Goal: Task Accomplishment & Management: Manage account settings

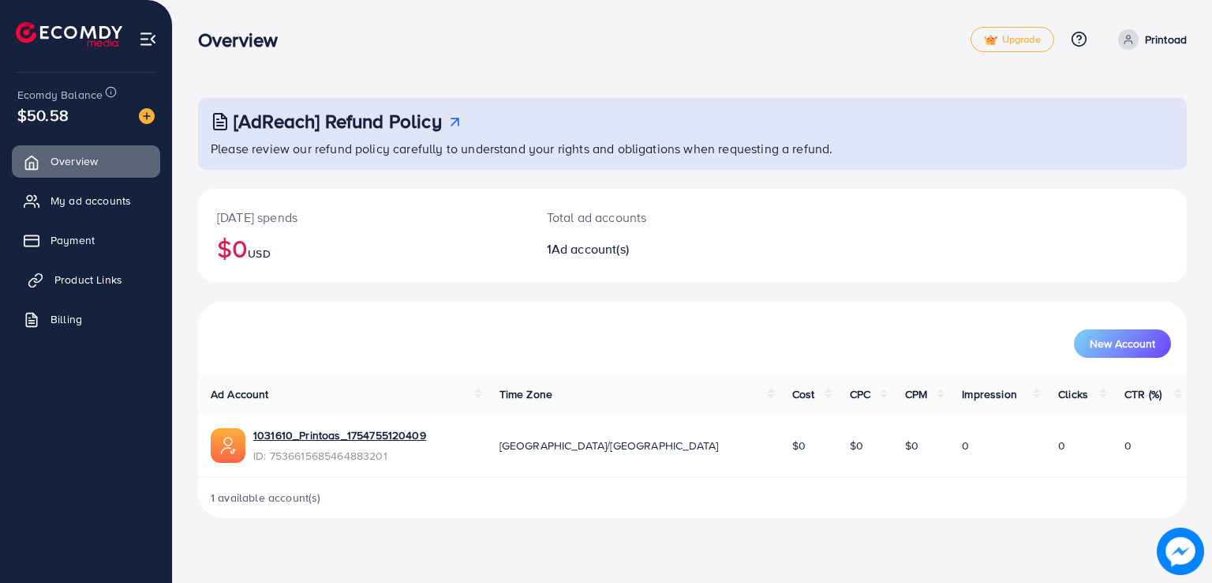
click at [57, 283] on span "Product Links" at bounding box center [88, 280] width 68 height 16
click at [93, 276] on span "Product Links" at bounding box center [88, 280] width 68 height 16
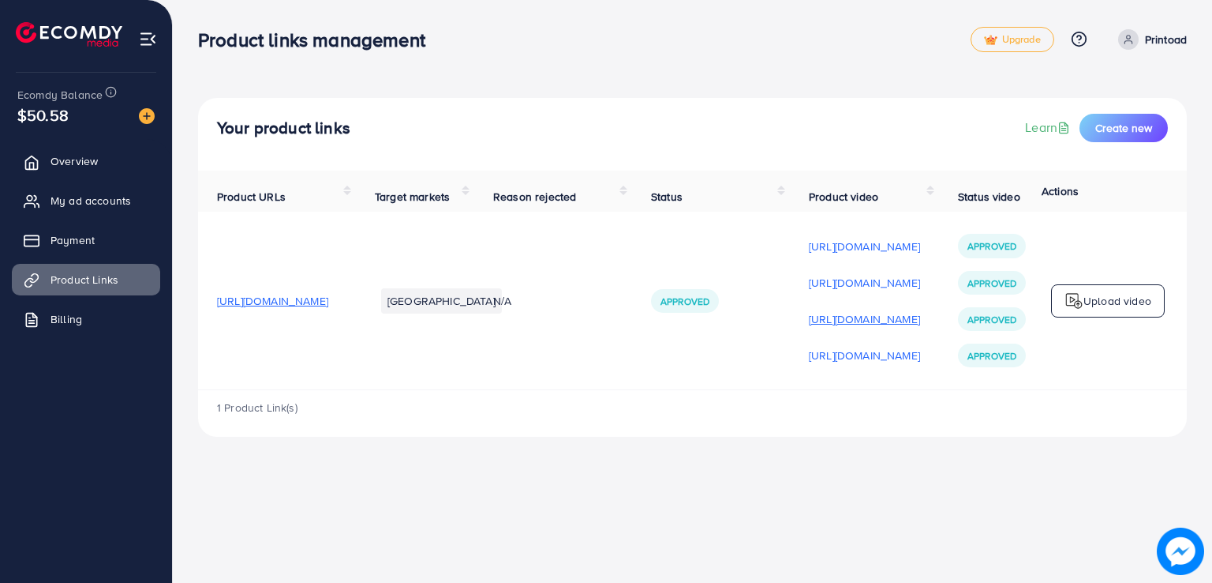
click at [920, 320] on p "[URL][DOMAIN_NAME]" at bounding box center [864, 318] width 111 height 19
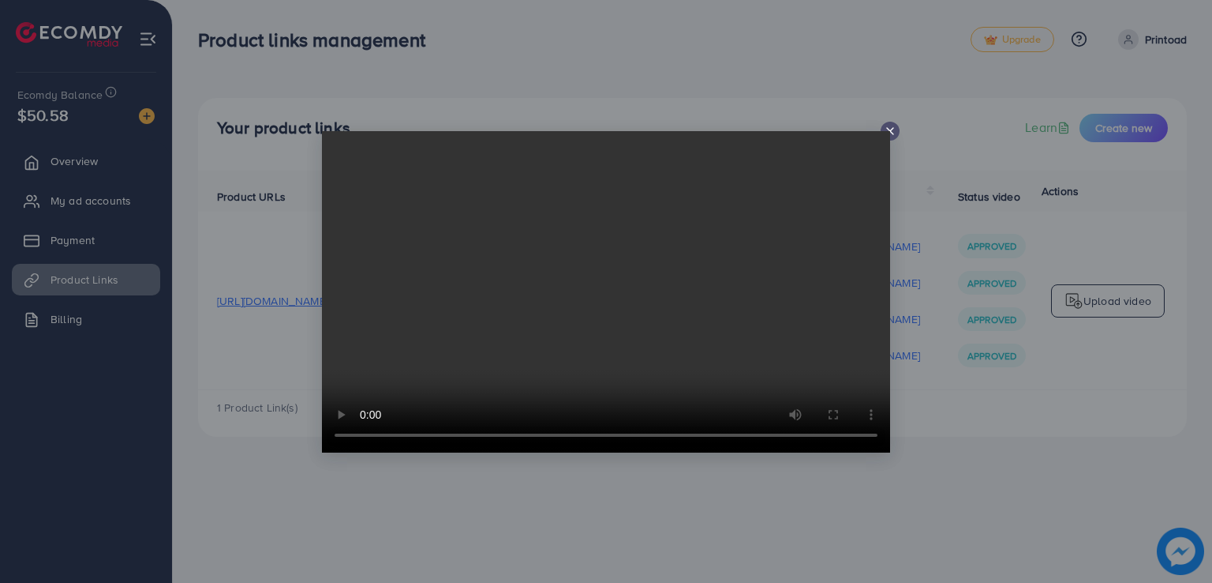
click at [888, 132] on video at bounding box center [606, 291] width 568 height 321
click at [889, 131] on video at bounding box center [606, 291] width 568 height 321
click at [835, 84] on div at bounding box center [606, 291] width 1212 height 583
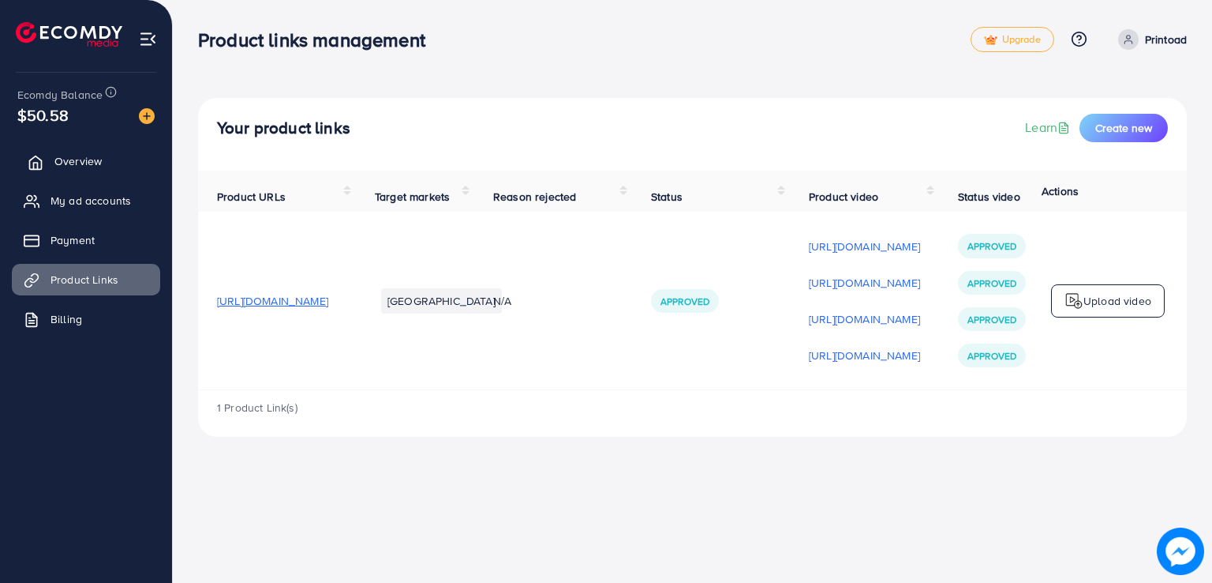
click at [103, 166] on link "Overview" at bounding box center [86, 161] width 148 height 32
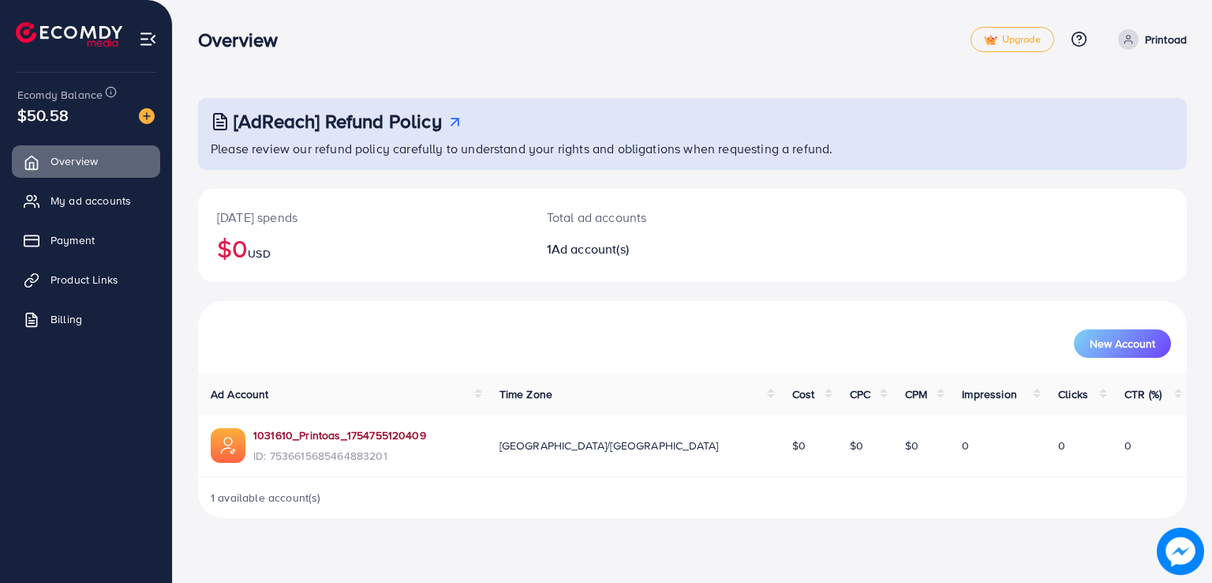
click at [318, 439] on link "1031610_Printoas_1754755120409" at bounding box center [339, 435] width 173 height 16
click at [1164, 39] on p "Printoad" at bounding box center [1166, 39] width 42 height 19
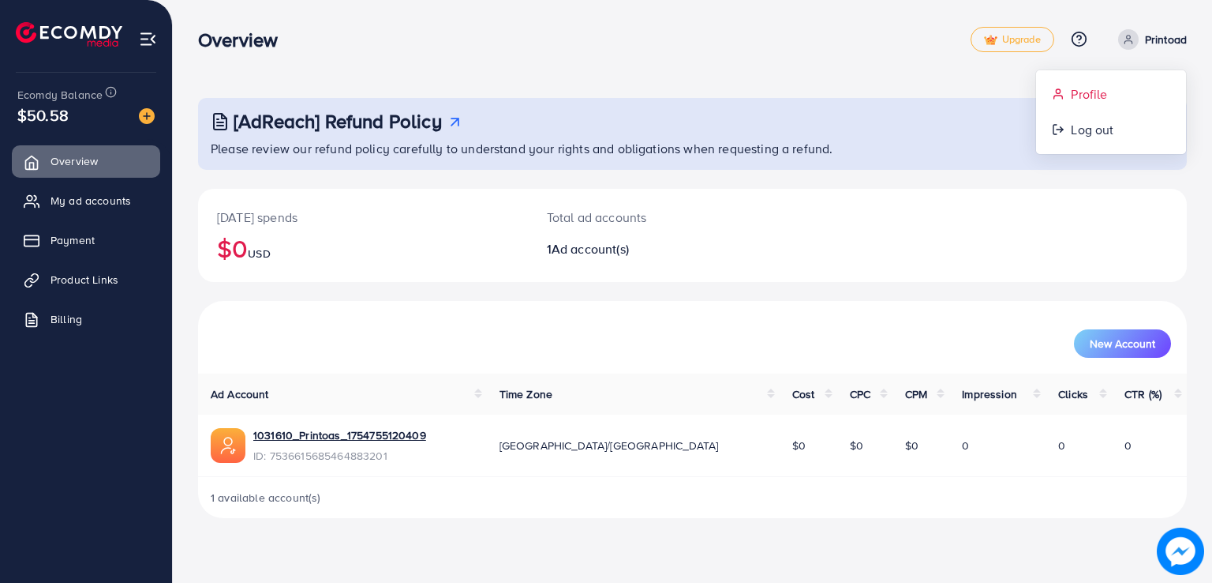
click at [1092, 90] on span "Profile" at bounding box center [1089, 93] width 36 height 19
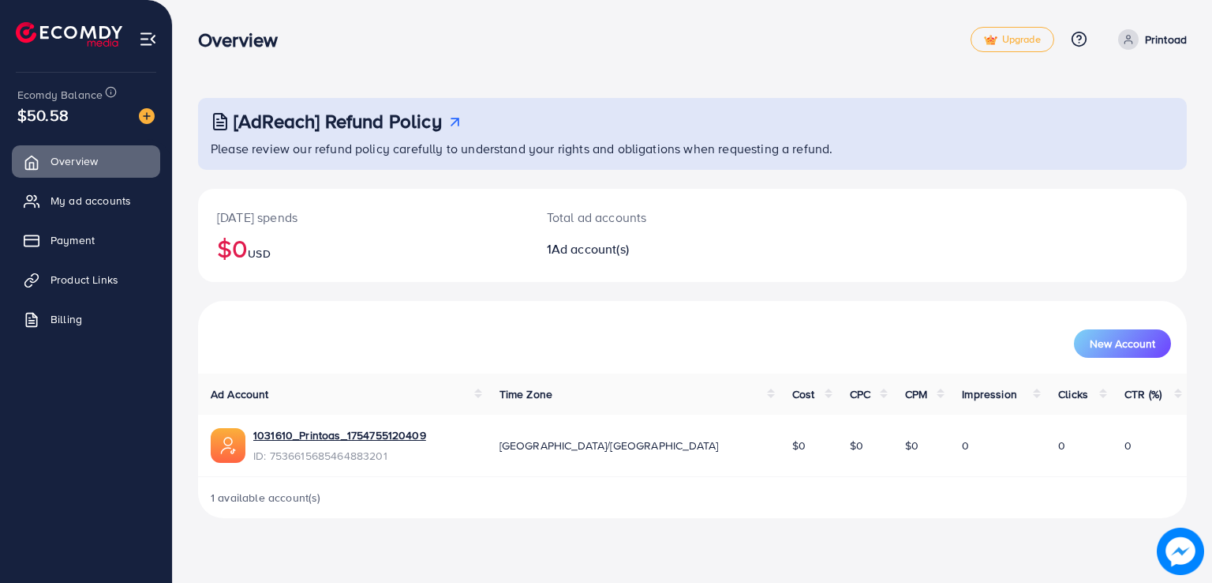
click at [1132, 39] on icon at bounding box center [1128, 39] width 11 height 11
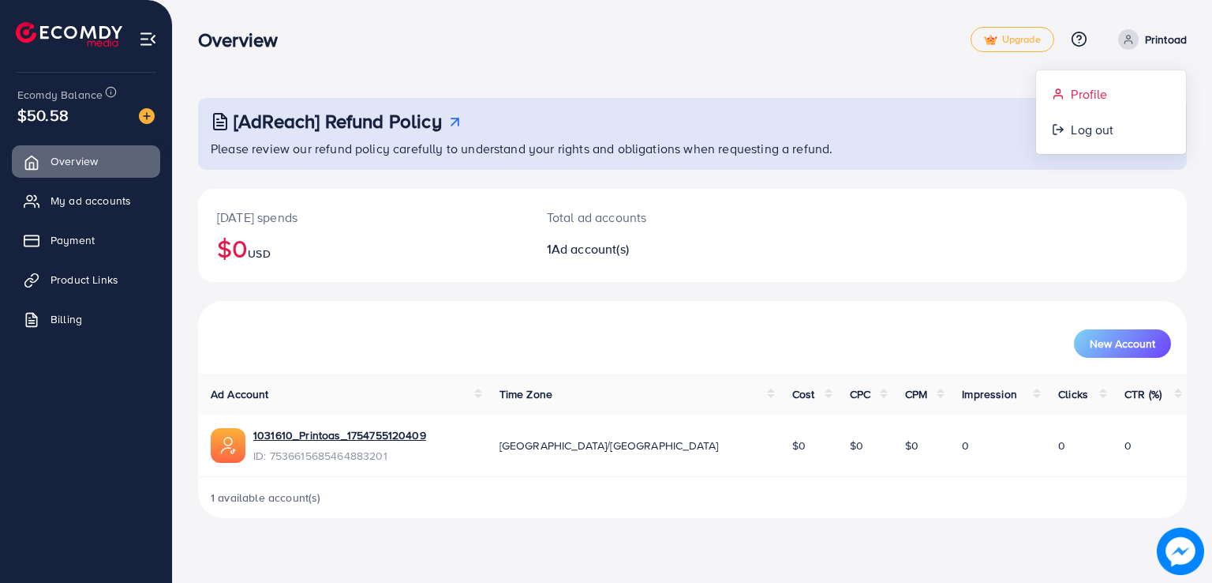
click at [1096, 99] on span "Profile" at bounding box center [1089, 93] width 36 height 19
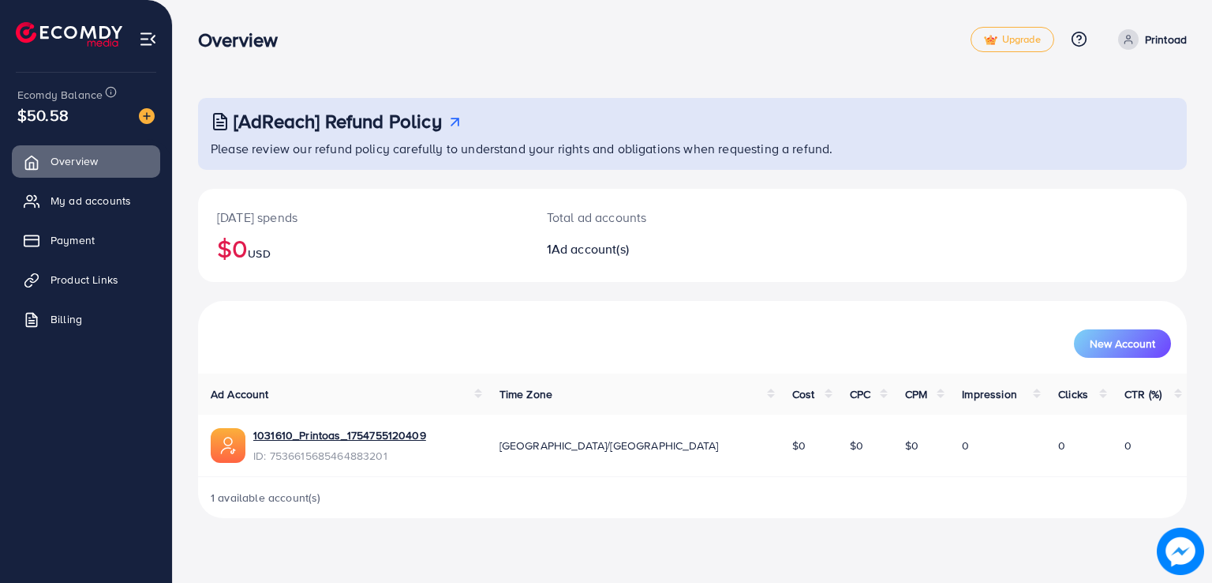
click at [1128, 44] on icon at bounding box center [1128, 39] width 11 height 11
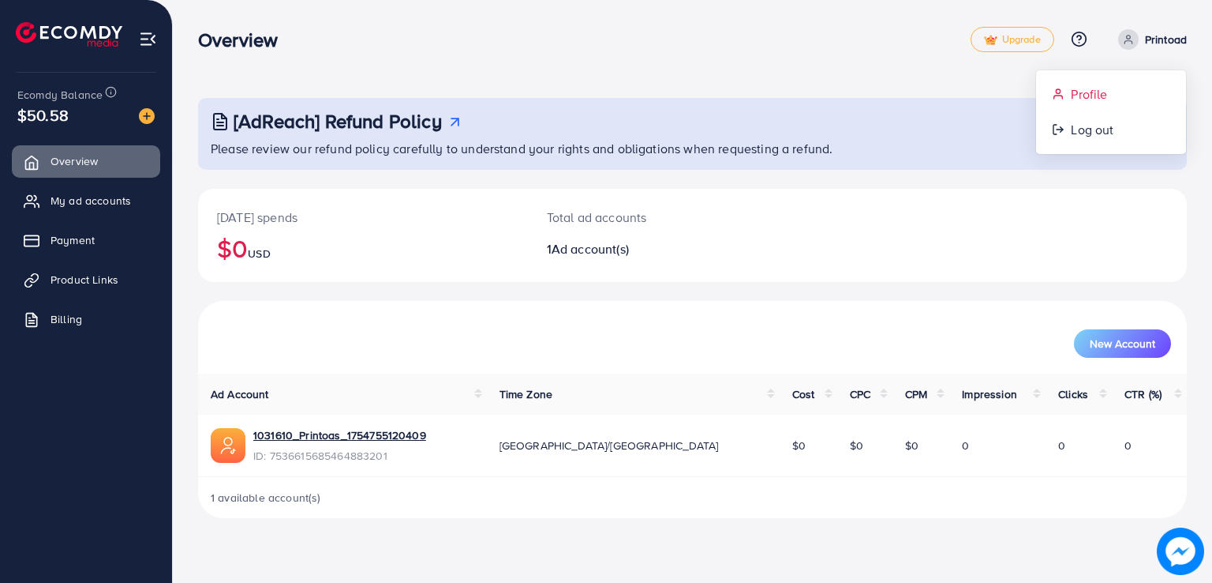
select select "********"
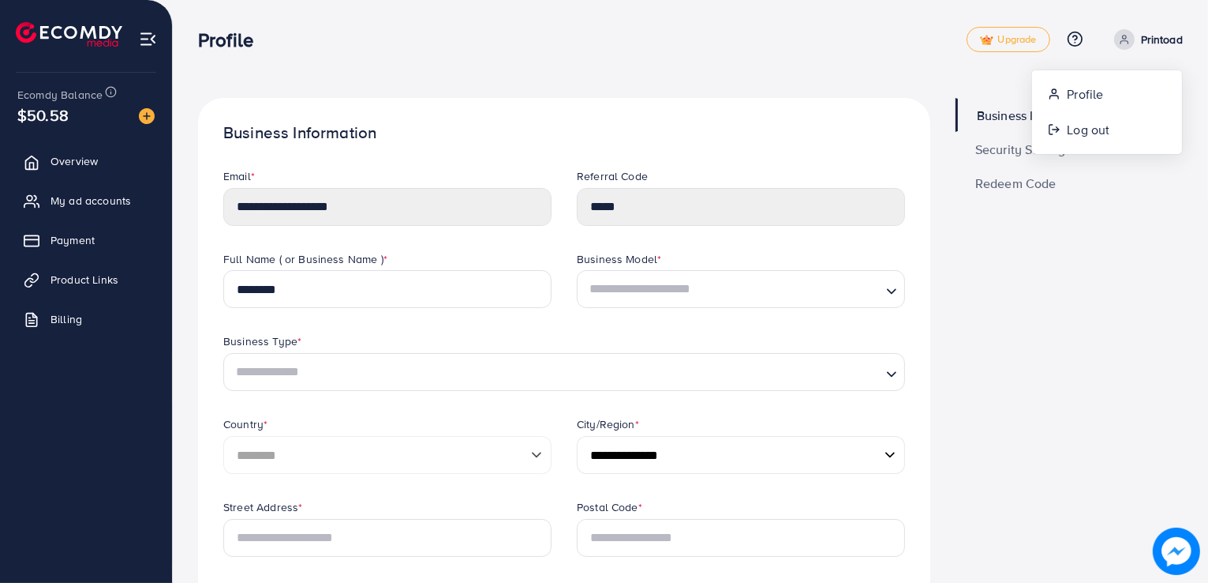
click at [609, 47] on div "Profile" at bounding box center [582, 39] width 769 height 23
click at [218, 212] on div "**********" at bounding box center [388, 209] width 354 height 83
click at [107, 195] on span "My ad accounts" at bounding box center [94, 201] width 81 height 16
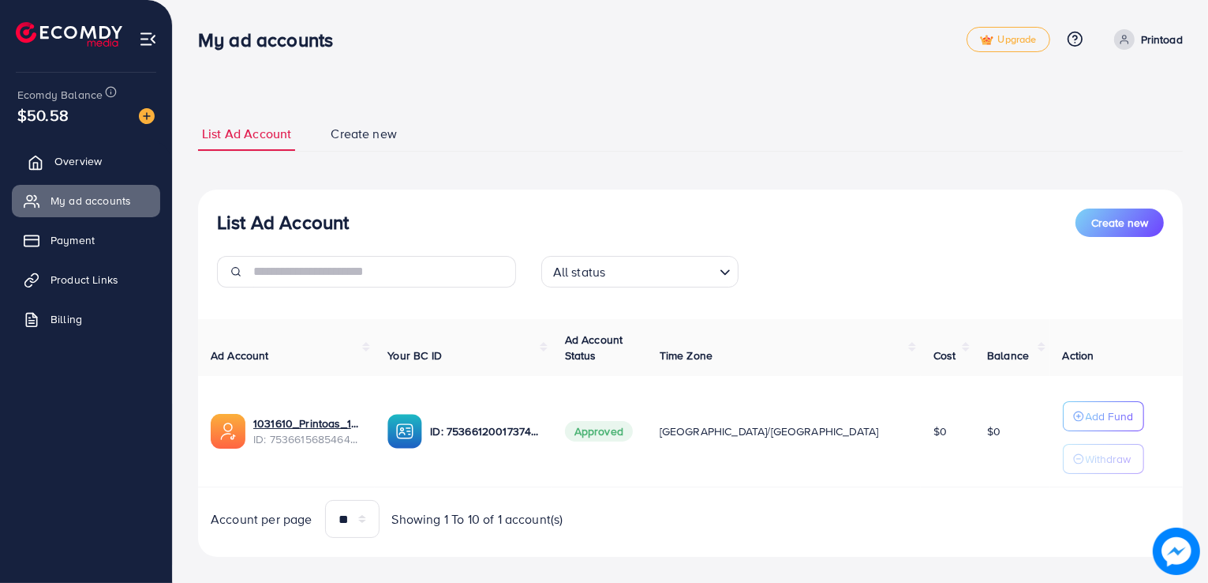
click at [78, 157] on span "Overview" at bounding box center [77, 161] width 47 height 16
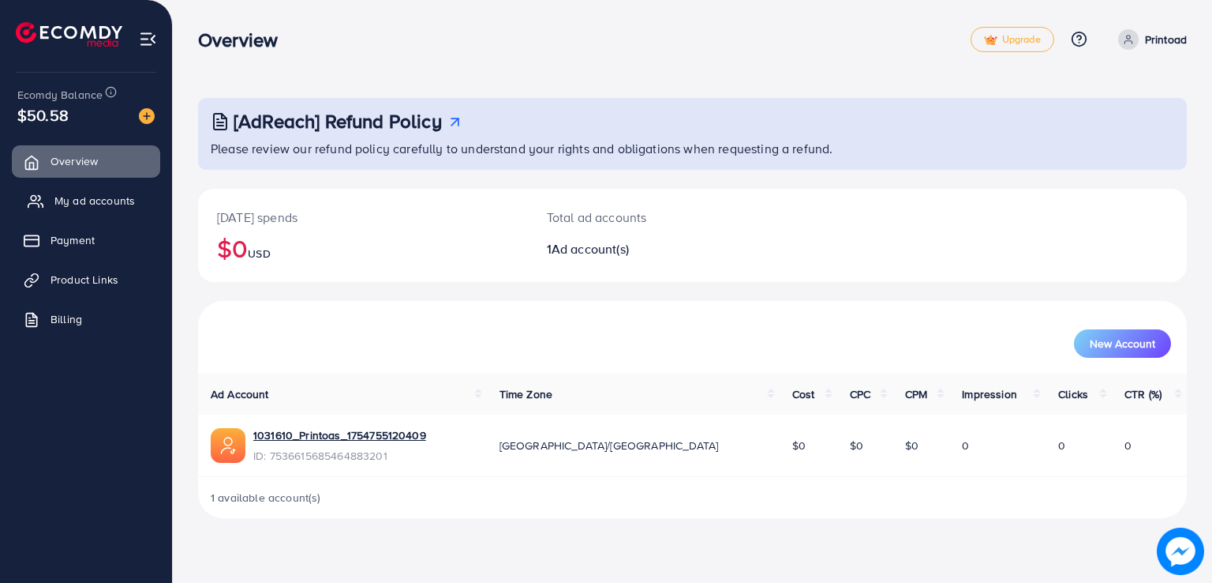
click at [93, 203] on span "My ad accounts" at bounding box center [94, 201] width 81 height 16
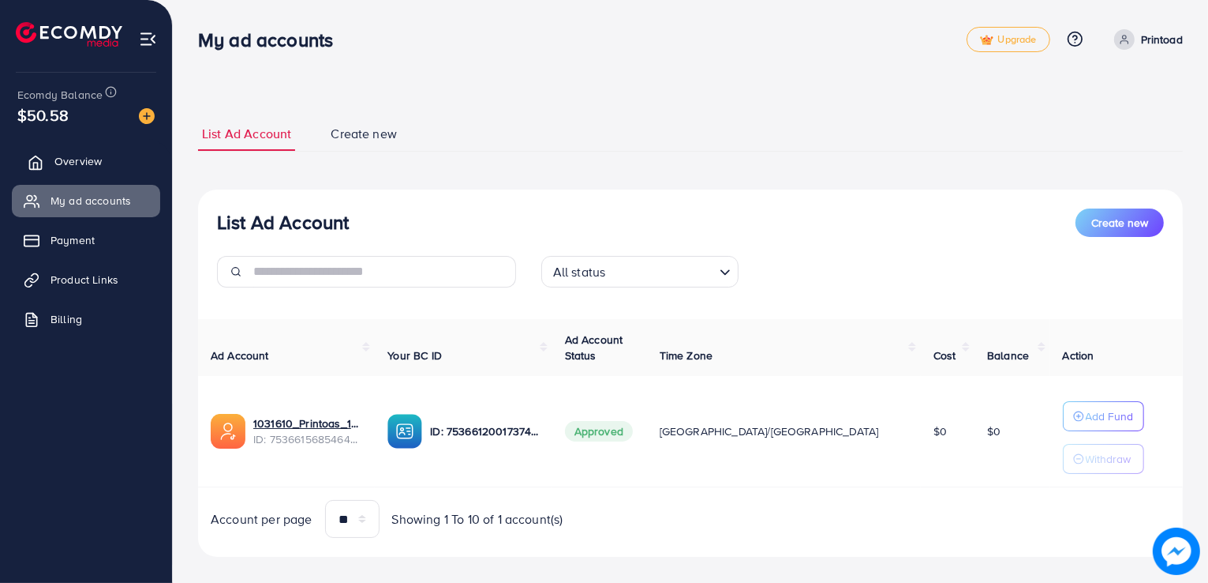
click at [65, 155] on span "Overview" at bounding box center [77, 161] width 47 height 16
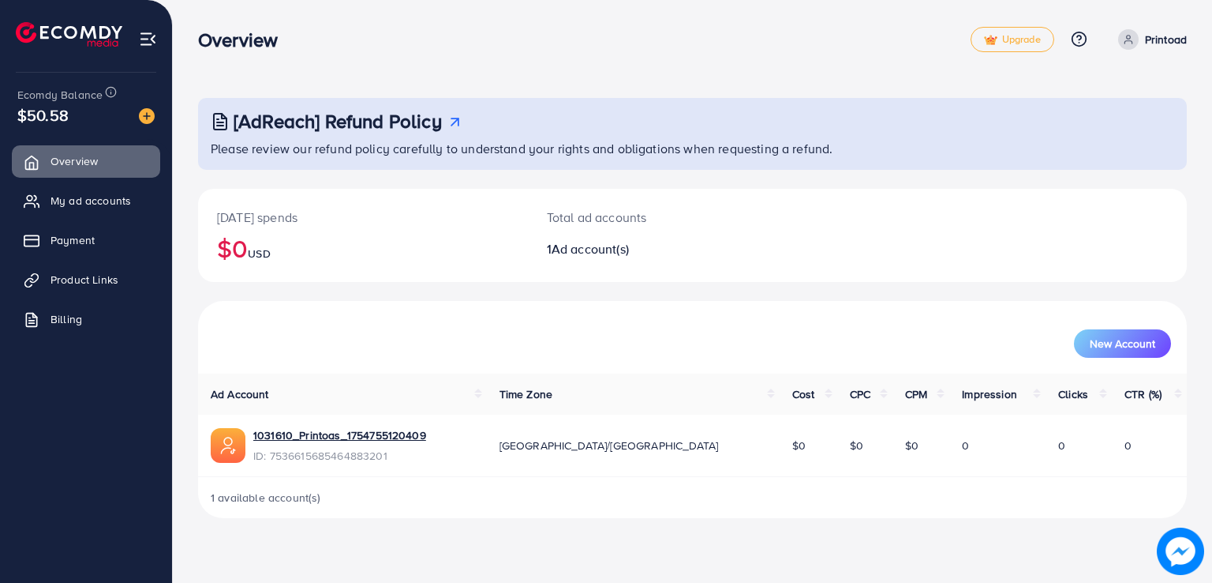
click at [1138, 42] on link "Printoad" at bounding box center [1149, 39] width 75 height 21
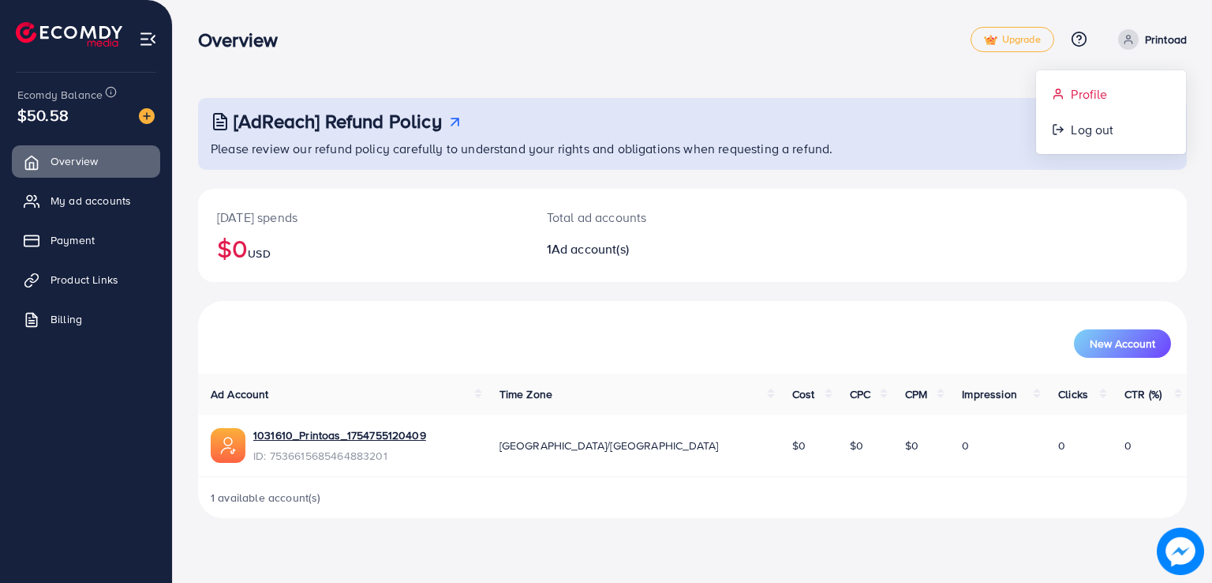
click at [1110, 88] on link "Profile" at bounding box center [1111, 95] width 150 height 36
select select "********"
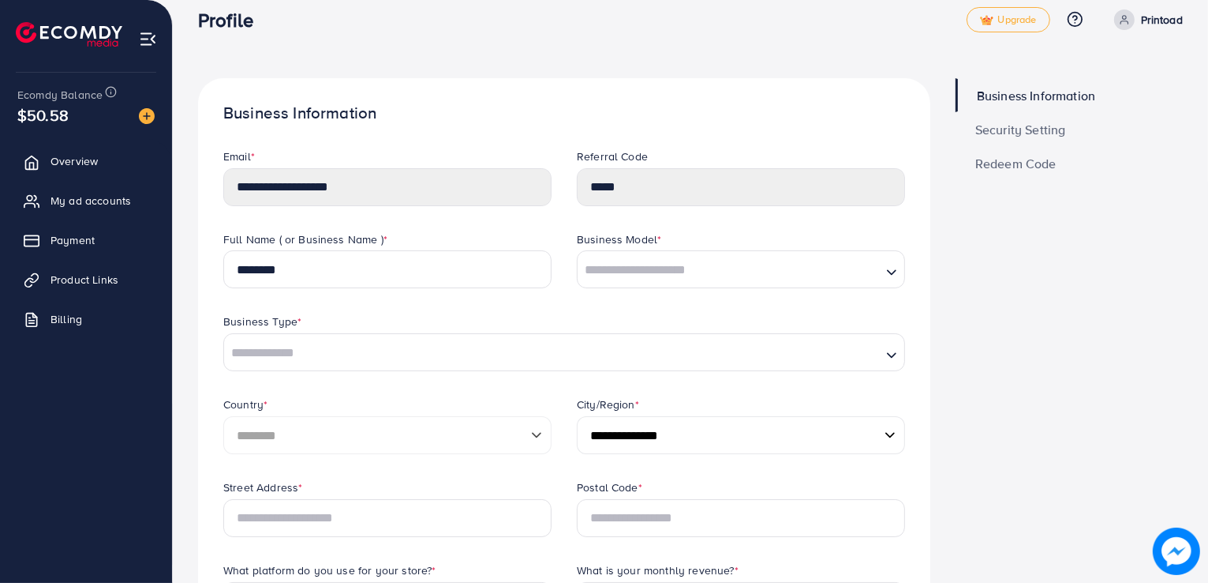
scroll to position [7, 0]
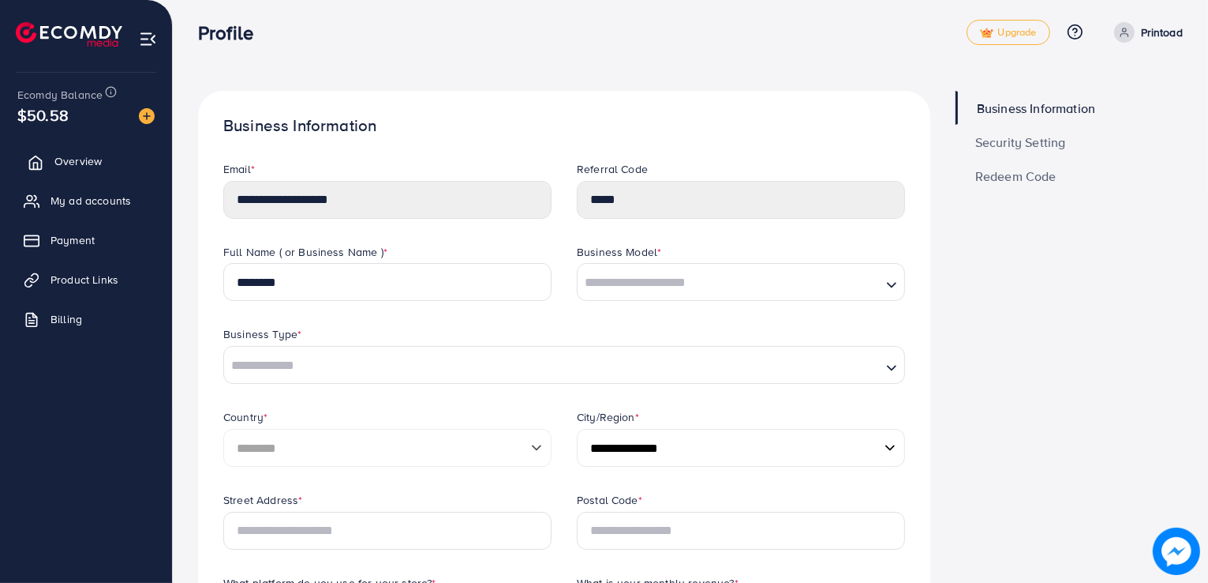
click at [84, 155] on span "Overview" at bounding box center [77, 161] width 47 height 16
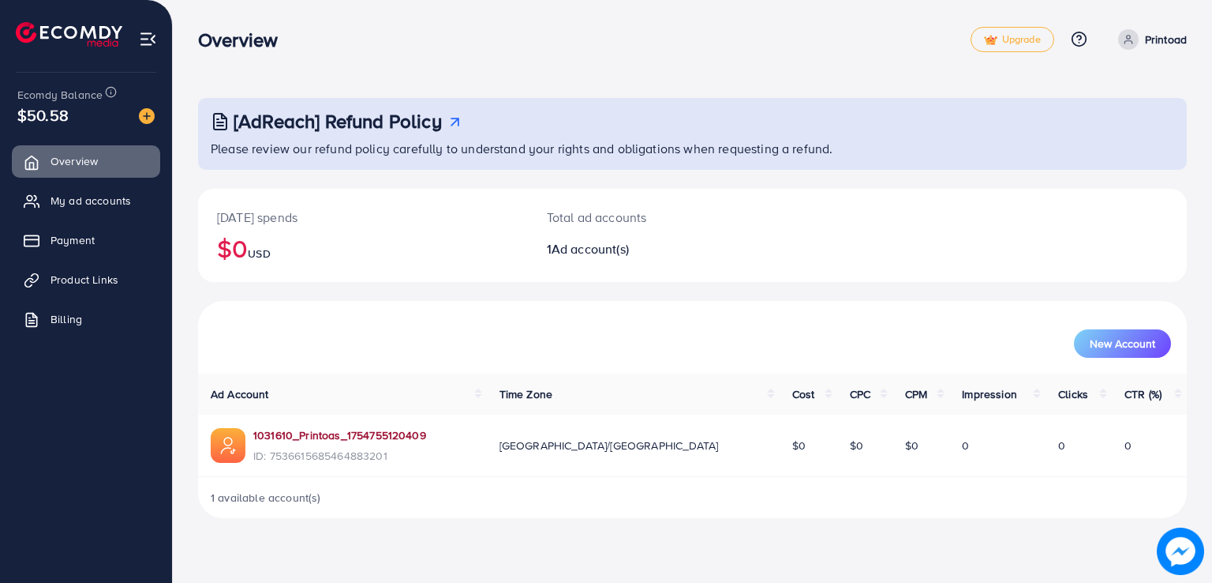
click at [360, 433] on link "1031610_Printoas_1754755120409" at bounding box center [339, 435] width 173 height 16
